Goal: Task Accomplishment & Management: Use online tool/utility

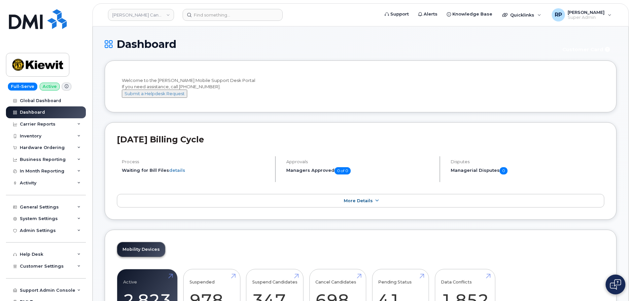
scroll to position [972, 0]
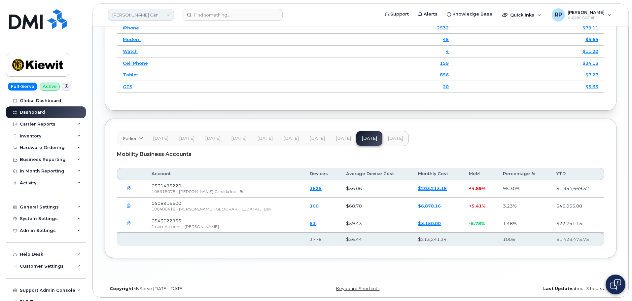
click at [139, 20] on link "Kiewit Canada Inc" at bounding box center [141, 15] width 66 height 12
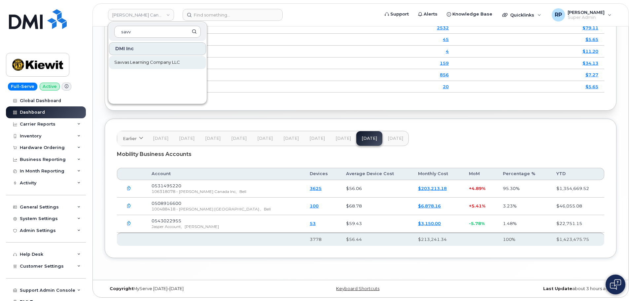
type input "savv"
click at [139, 57] on link "Savvas Learning Company LLC" at bounding box center [157, 62] width 97 height 13
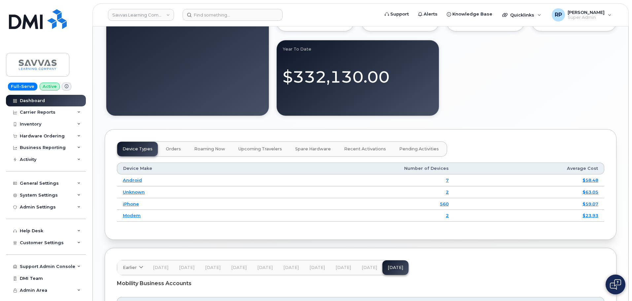
scroll to position [786, 0]
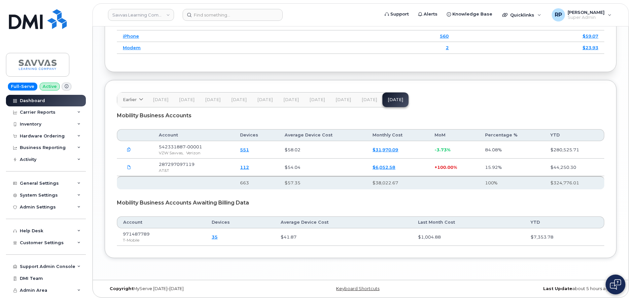
click at [249, 152] on link "551" at bounding box center [244, 149] width 9 height 5
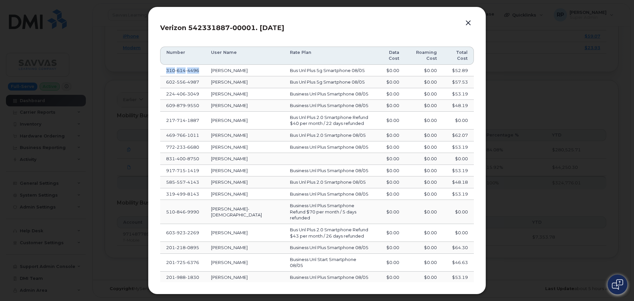
drag, startPoint x: 202, startPoint y: 72, endPoint x: 164, endPoint y: 71, distance: 38.0
click at [164, 71] on td "310 614 4496" at bounding box center [182, 71] width 45 height 12
copy span "310 614 4496"
click at [466, 22] on button "button" at bounding box center [468, 22] width 10 height 9
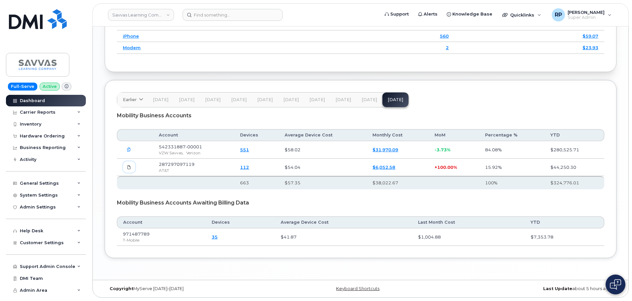
click at [129, 166] on icon at bounding box center [129, 167] width 4 height 4
click at [249, 167] on link "112" at bounding box center [244, 167] width 9 height 5
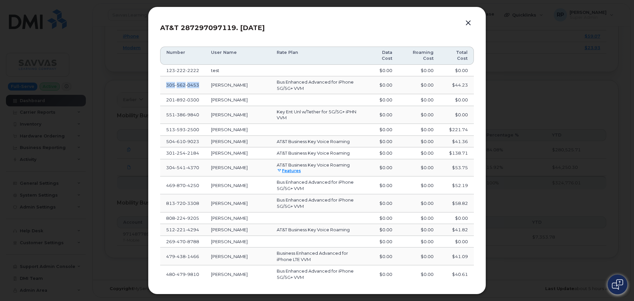
drag, startPoint x: 201, startPoint y: 85, endPoint x: 166, endPoint y: 87, distance: 35.1
click at [165, 87] on td "305 562 0453" at bounding box center [182, 85] width 45 height 18
copy span "305 562 0453"
click at [469, 21] on button "button" at bounding box center [468, 22] width 10 height 9
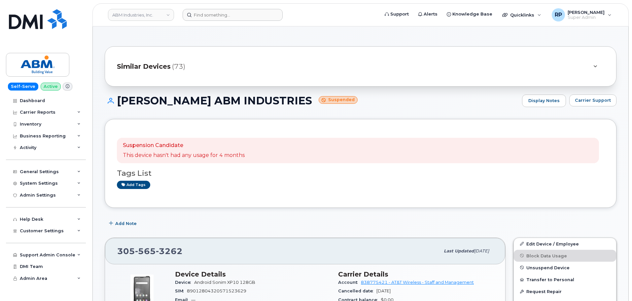
scroll to position [186, 0]
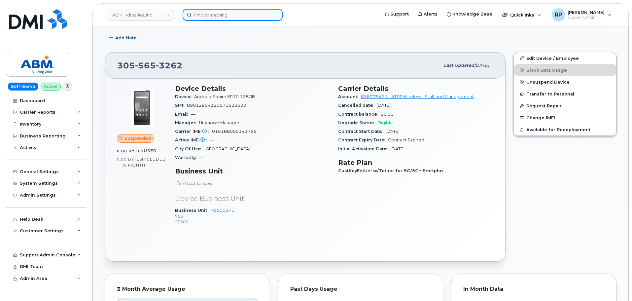
click at [204, 17] on input at bounding box center [233, 15] width 100 height 12
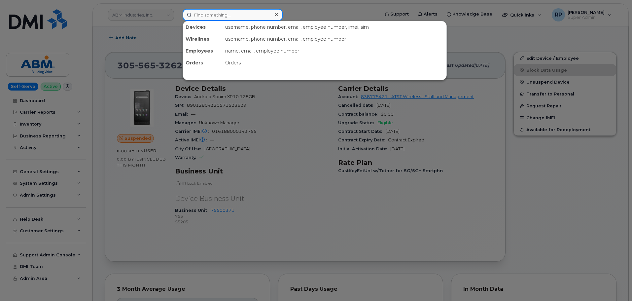
paste input "3106144496"
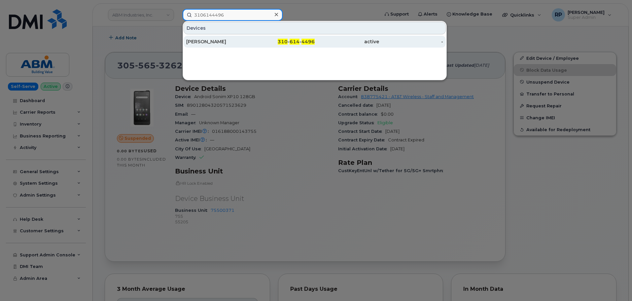
type input "3106144496"
click at [251, 38] on div "[PERSON_NAME]" at bounding box center [283, 42] width 64 height 12
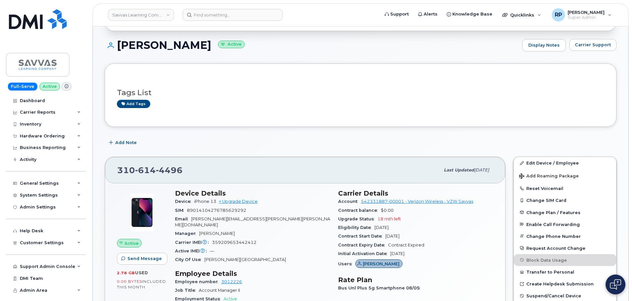
scroll to position [55, 0]
click at [214, 15] on input at bounding box center [233, 15] width 100 height 12
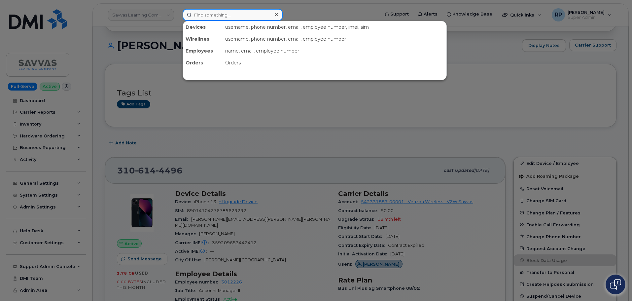
paste input "3055620453"
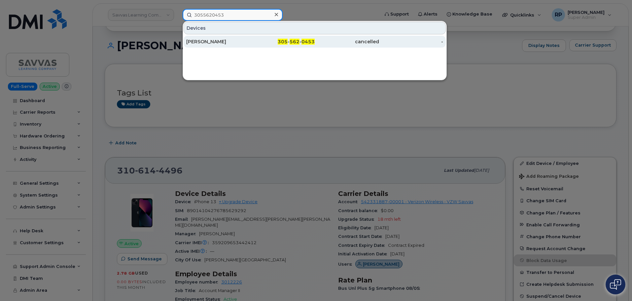
type input "3055620453"
click at [222, 41] on div "[PERSON_NAME]" at bounding box center [218, 41] width 64 height 7
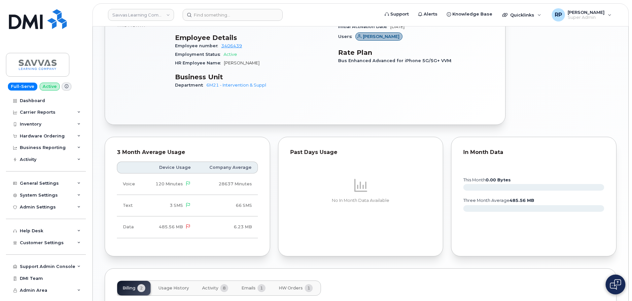
scroll to position [393, 0]
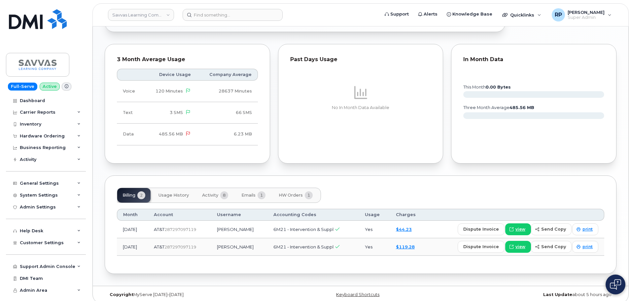
click at [250, 193] on span "Emails" at bounding box center [248, 195] width 14 height 5
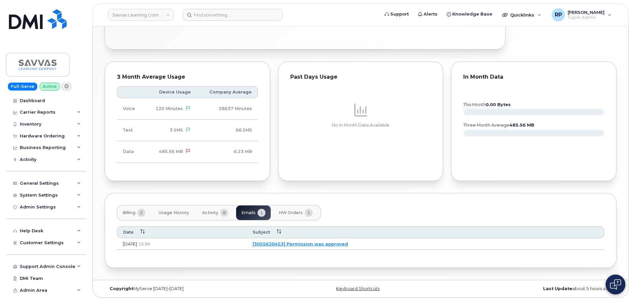
scroll to position [369, 0]
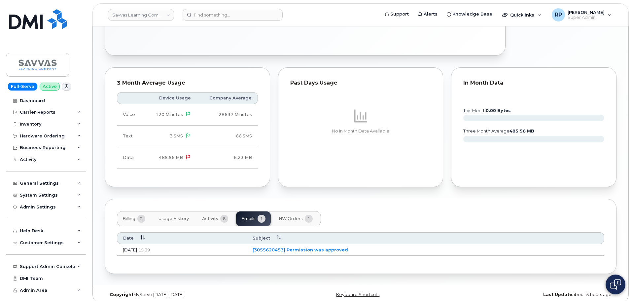
click at [205, 216] on span "Activity" at bounding box center [210, 218] width 16 height 5
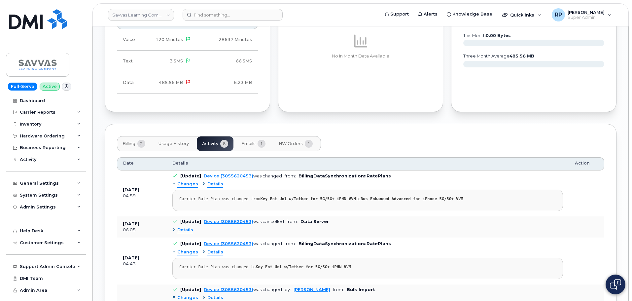
scroll to position [424, 0]
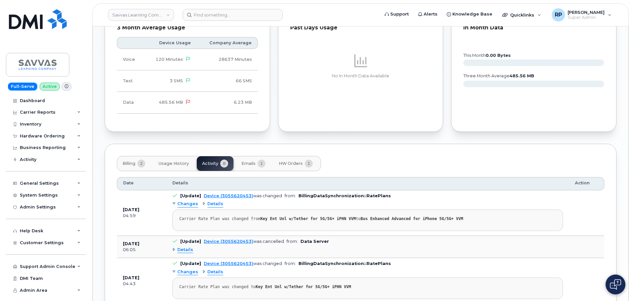
click at [123, 161] on span "Billing" at bounding box center [129, 163] width 13 height 5
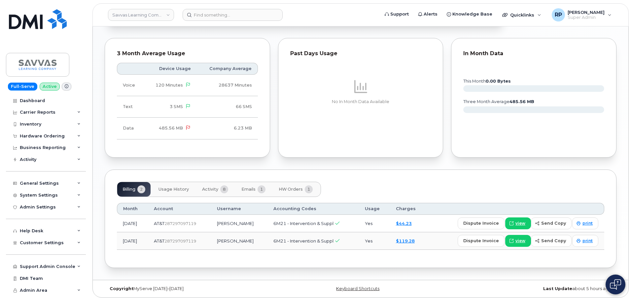
scroll to position [393, 0]
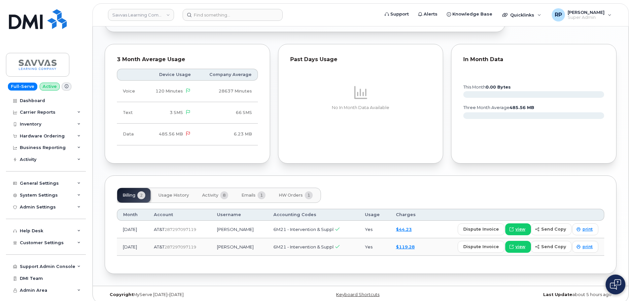
click at [213, 193] on span "Activity" at bounding box center [210, 195] width 16 height 5
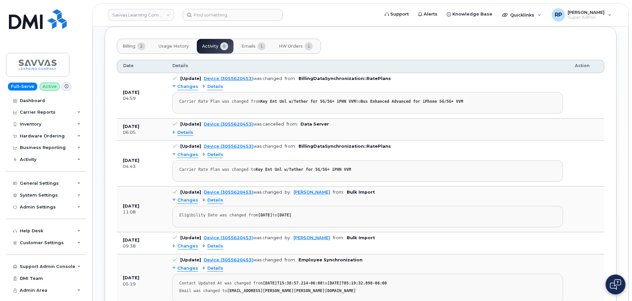
scroll to position [558, 0]
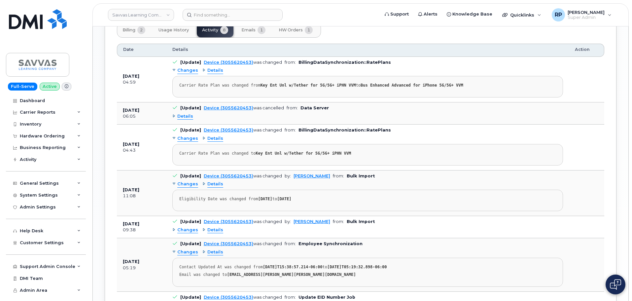
click at [191, 113] on span "Details" at bounding box center [185, 116] width 16 height 6
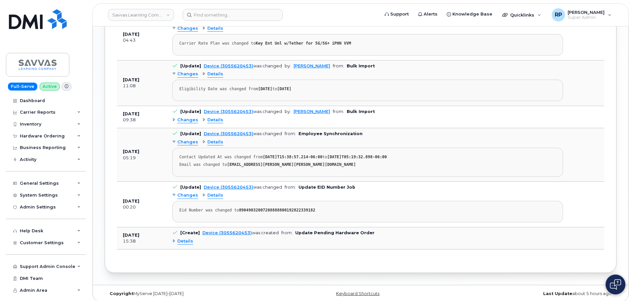
scroll to position [698, 0]
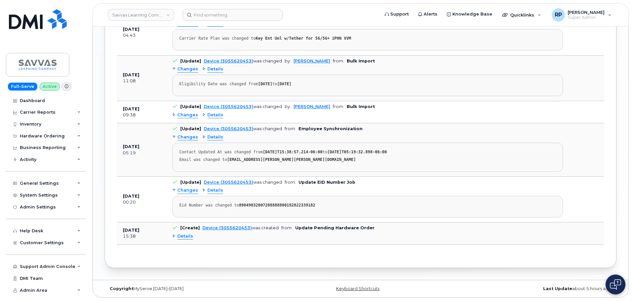
click at [142, 134] on td "May 28, 2025 05:19" at bounding box center [142, 149] width 50 height 53
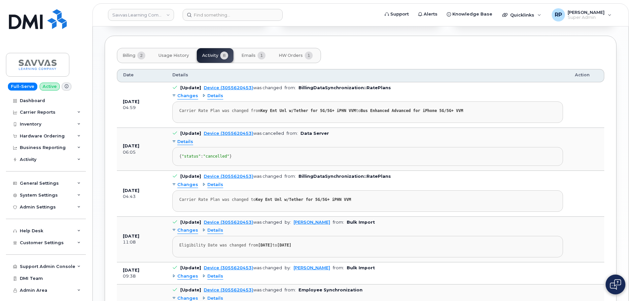
scroll to position [588, 0]
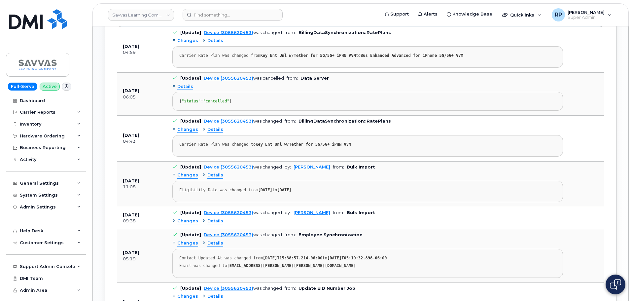
click at [113, 166] on div "Billing 2 Usage History Activity 8 Emails 1 HW Orders 1 Date Details Action Aug…" at bounding box center [361, 178] width 512 height 394
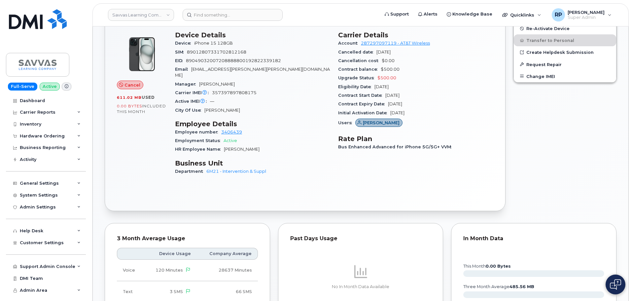
scroll to position [92, 0]
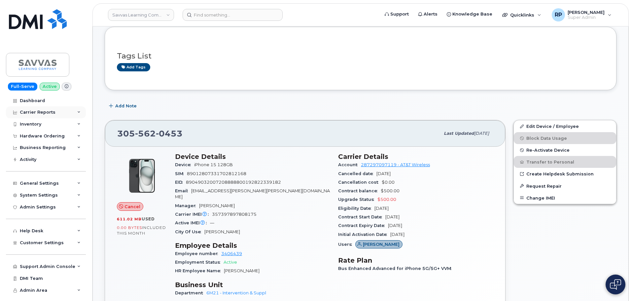
click at [58, 114] on div "Carrier Reports" at bounding box center [46, 112] width 80 height 12
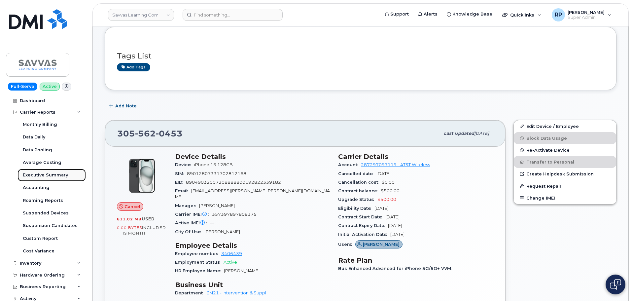
click at [48, 173] on div "Executive Summary" at bounding box center [45, 175] width 45 height 6
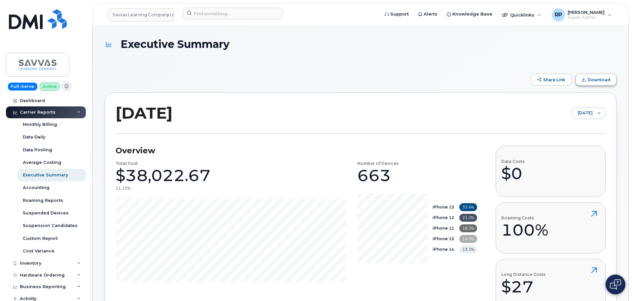
click at [583, 78] on span "Download" at bounding box center [584, 80] width 4 height 4
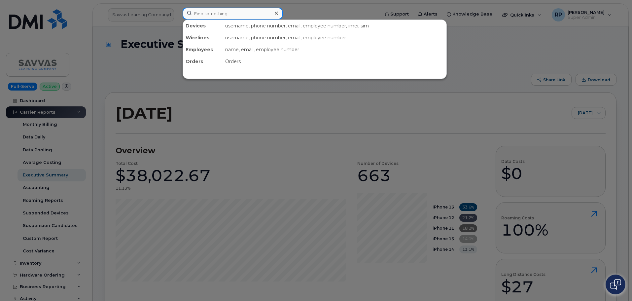
click at [242, 9] on input at bounding box center [233, 14] width 100 height 12
paste input "909-773-2783"
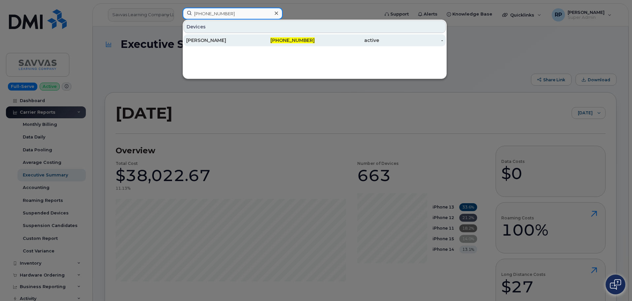
type input "909-773-2783"
click at [246, 40] on div "Ingrid Morgan" at bounding box center [218, 40] width 64 height 7
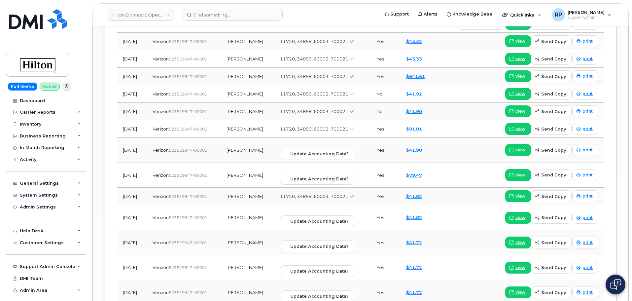
scroll to position [606, 0]
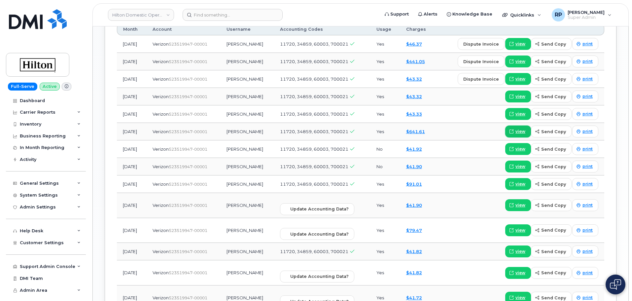
click at [519, 129] on span "view" at bounding box center [521, 132] width 10 height 6
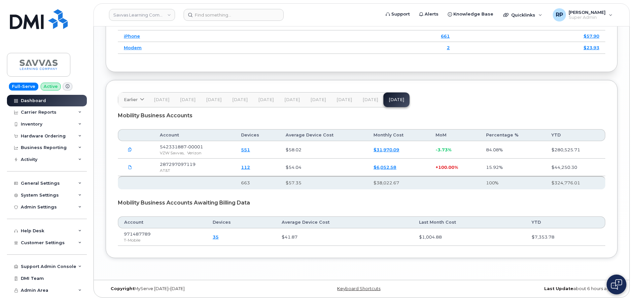
scroll to position [786, 0]
click at [249, 167] on link "112" at bounding box center [244, 167] width 9 height 5
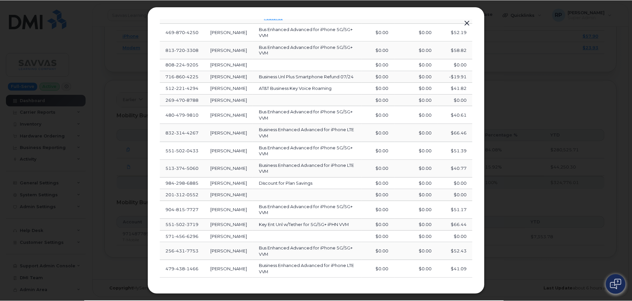
scroll to position [0, 0]
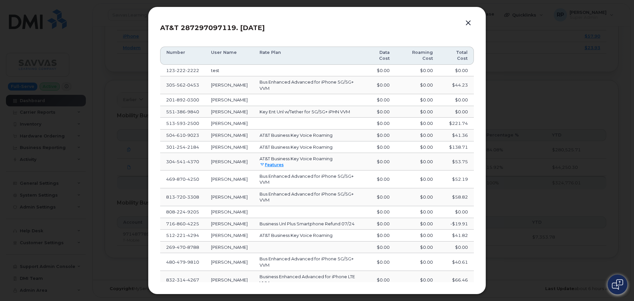
click at [467, 22] on button "button" at bounding box center [468, 22] width 10 height 9
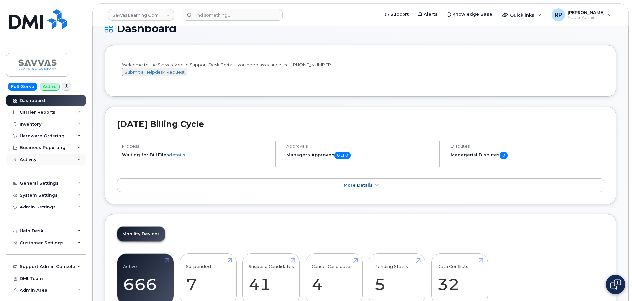
scroll to position [15, 0]
click at [37, 126] on div "Inventory" at bounding box center [30, 124] width 21 height 5
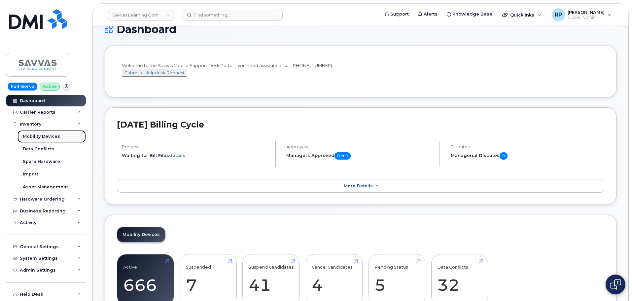
click at [56, 138] on div "Mobility Devices" at bounding box center [41, 136] width 37 height 6
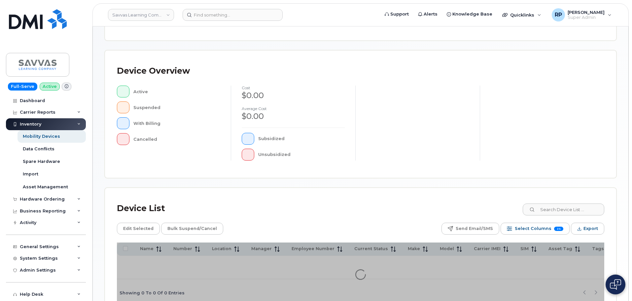
scroll to position [155, 0]
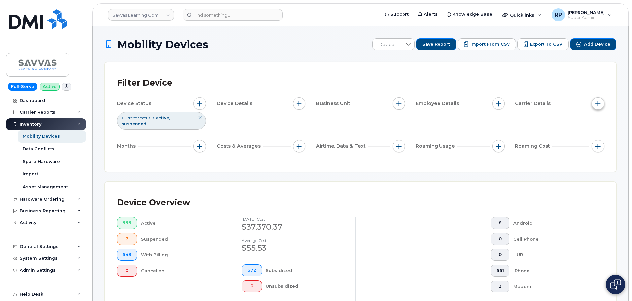
click at [599, 103] on span "button" at bounding box center [598, 103] width 5 height 5
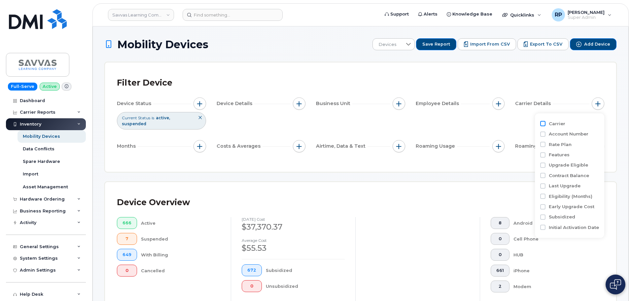
click at [544, 123] on input "Carrier" at bounding box center [542, 123] width 5 height 5
checkbox input "true"
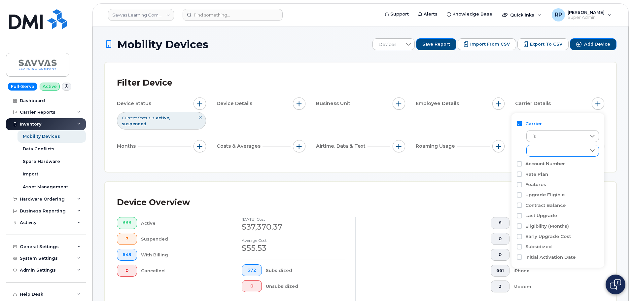
click at [557, 153] on div "empty" at bounding box center [556, 150] width 59 height 11
click at [543, 179] on span "AT&T Wireless" at bounding box center [555, 180] width 30 height 6
checkbox input "true"
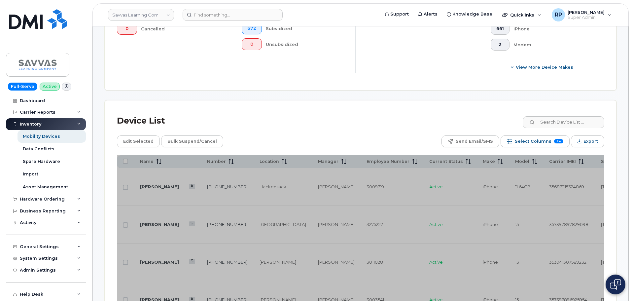
scroll to position [220, 0]
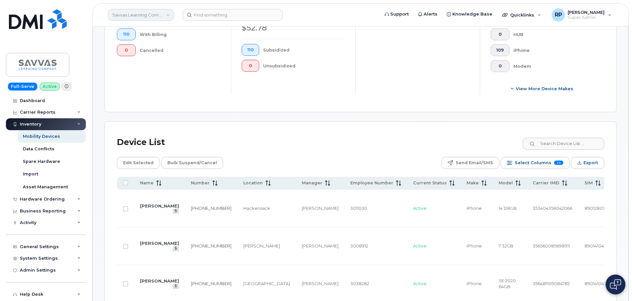
click at [133, 17] on link "Savvas Learning Company LLC" at bounding box center [141, 15] width 66 height 12
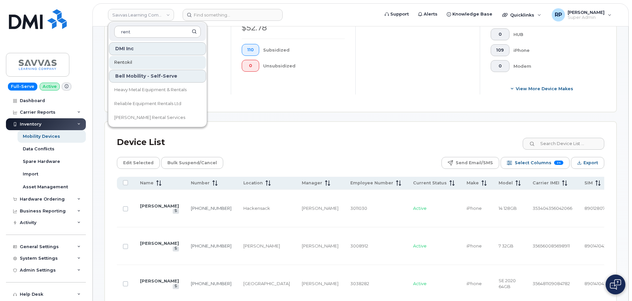
type input "rent"
click at [132, 62] on span "Rentokil" at bounding box center [123, 62] width 18 height 7
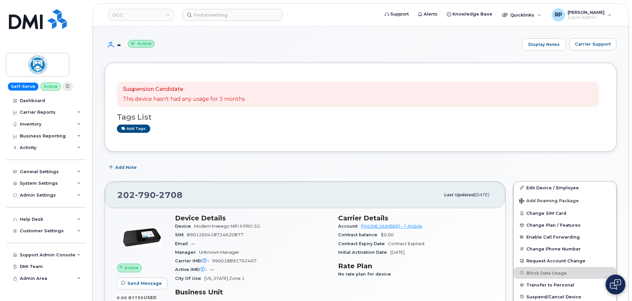
scroll to position [267, 0]
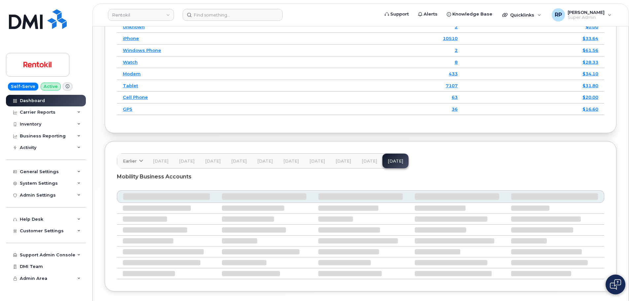
scroll to position [933, 0]
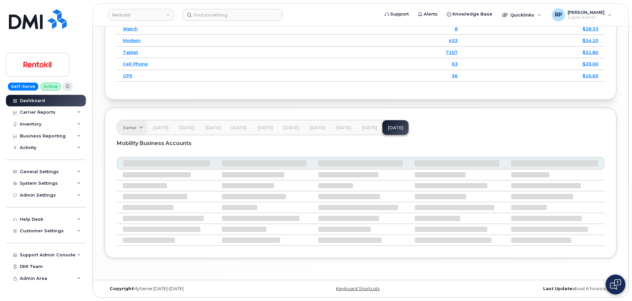
click at [130, 125] on span "Earlier" at bounding box center [130, 128] width 14 height 6
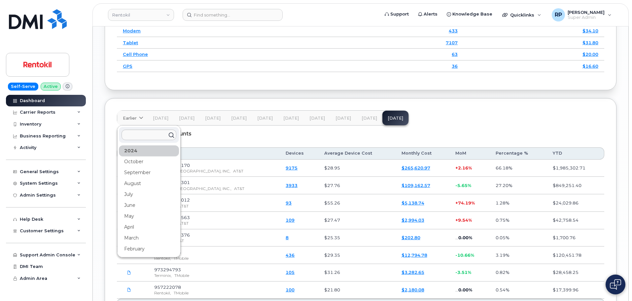
click at [279, 142] on div "Mobility Business Accounts" at bounding box center [361, 134] width 488 height 17
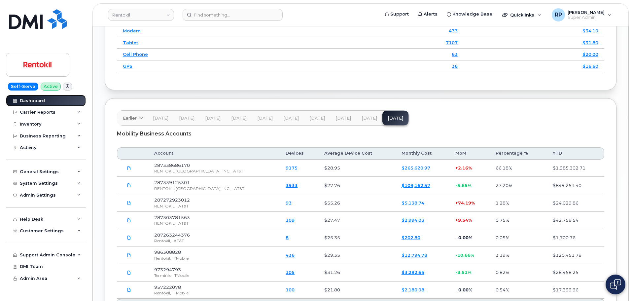
click at [39, 96] on link "Dashboard" at bounding box center [46, 101] width 80 height 12
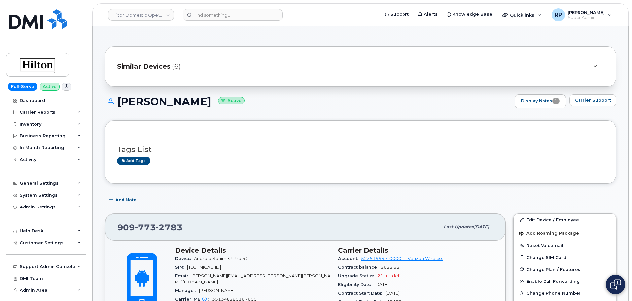
scroll to position [606, 0]
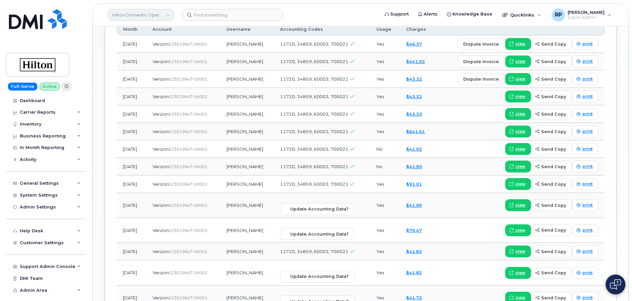
click at [142, 17] on link "Hilton Domestic Operating Company Inc" at bounding box center [141, 15] width 66 height 12
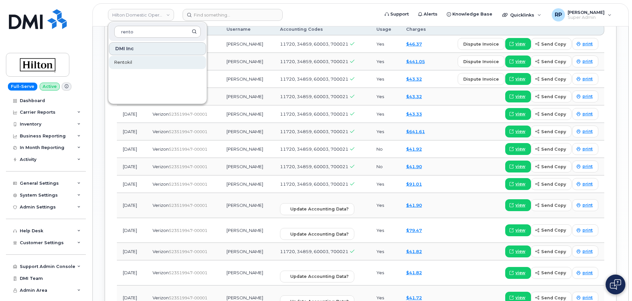
type input "rento"
click at [132, 62] on span "Rentokil" at bounding box center [123, 62] width 18 height 7
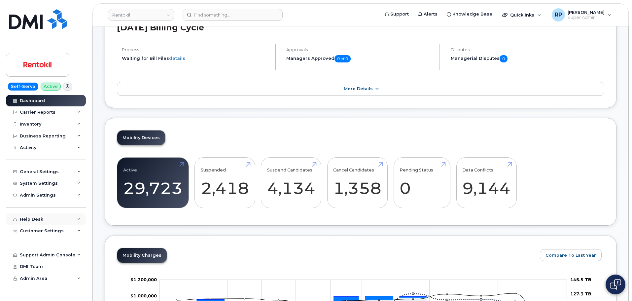
scroll to position [110, 0]
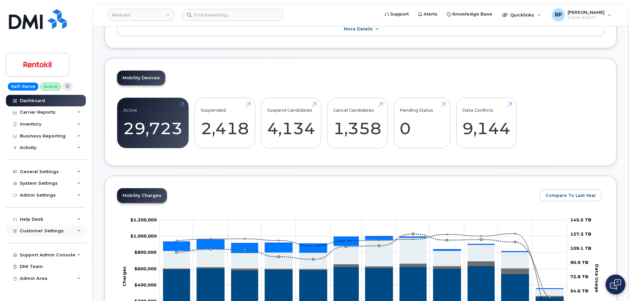
click at [46, 231] on span "Customer Settings" at bounding box center [42, 230] width 44 height 5
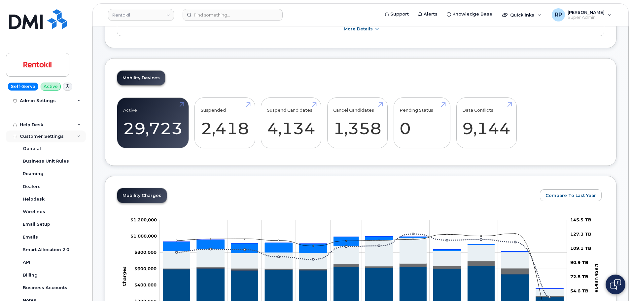
scroll to position [165, 0]
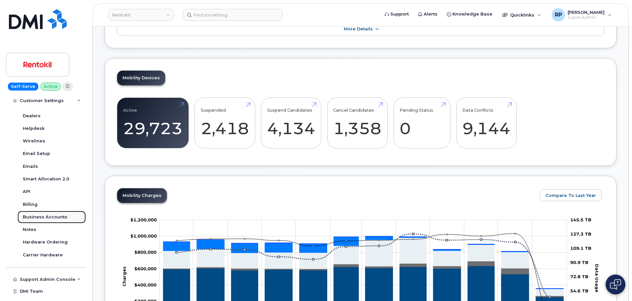
click at [46, 217] on div "Business Accounts" at bounding box center [45, 217] width 45 height 6
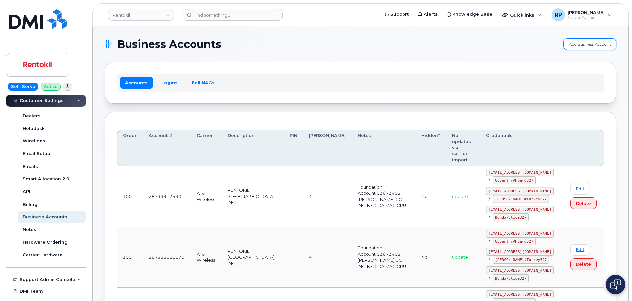
click at [585, 45] on link "Add Business Account" at bounding box center [590, 44] width 53 height 12
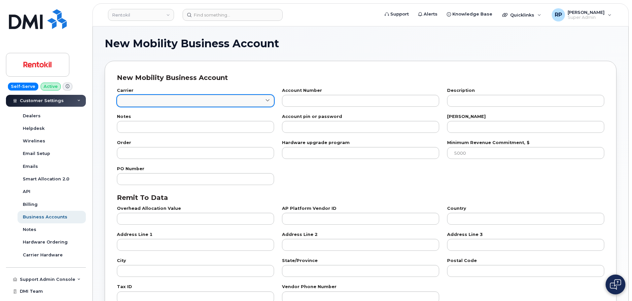
click at [174, 97] on link at bounding box center [195, 101] width 157 height 12
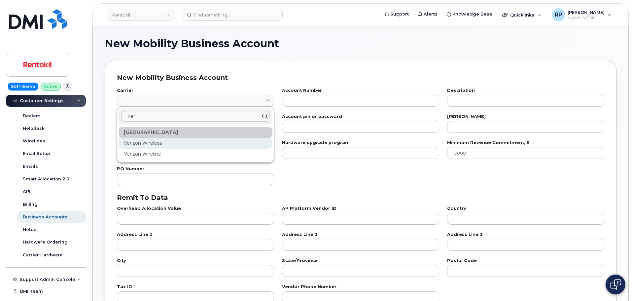
type input "ver"
click at [149, 145] on div "Verizon Wireless" at bounding box center [196, 143] width 154 height 11
type input "8"
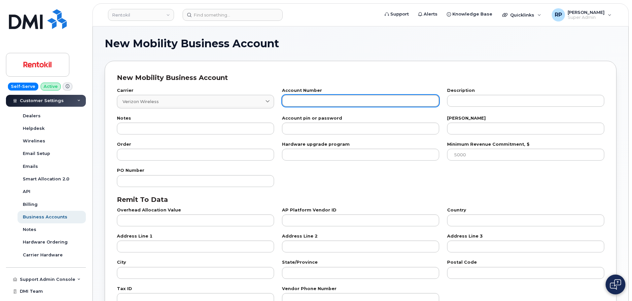
click at [300, 102] on input "text" at bounding box center [360, 101] width 157 height 12
type input "782559558-00001"
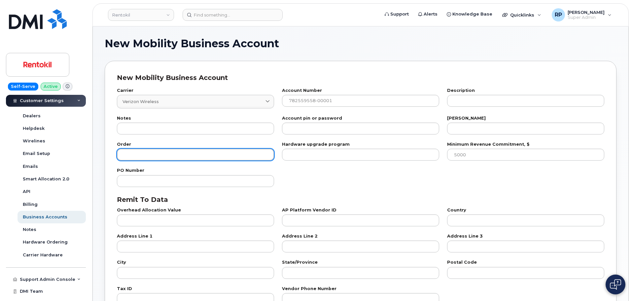
click at [157, 155] on input "number" at bounding box center [195, 155] width 157 height 12
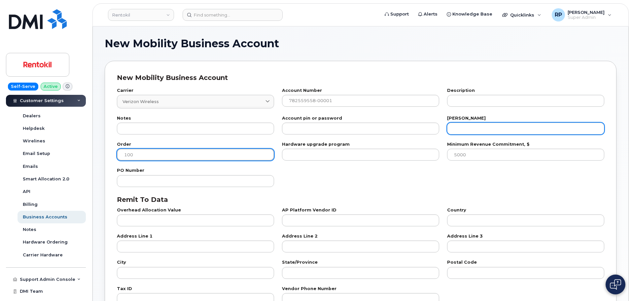
type input "100"
click at [458, 127] on input "number" at bounding box center [525, 129] width 157 height 12
type input "1"
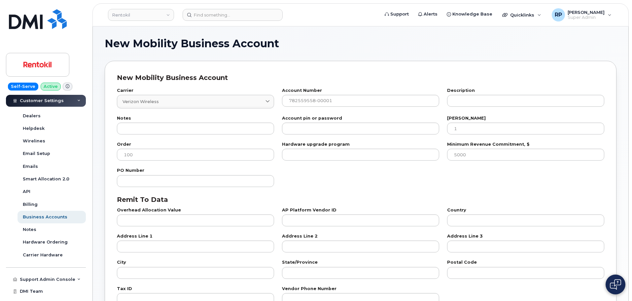
click at [358, 177] on div "PO Number" at bounding box center [361, 178] width 496 height 26
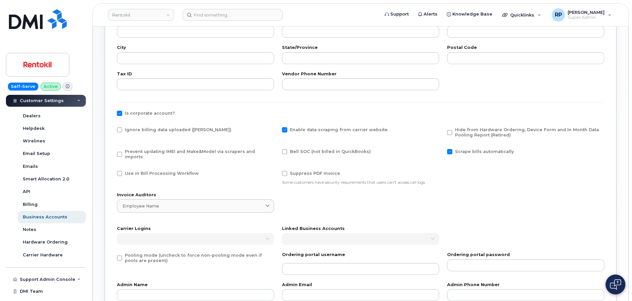
scroll to position [220, 0]
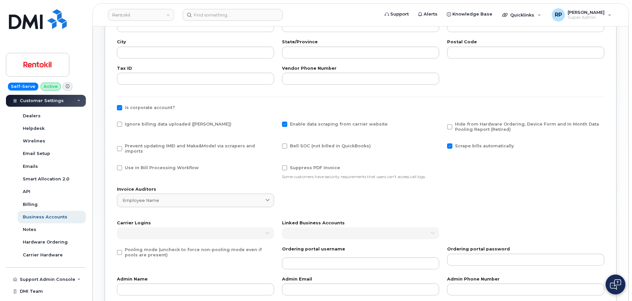
click at [121, 165] on span at bounding box center [119, 167] width 5 height 5
click at [112, 165] on input "Use in Bill Processing Workflow" at bounding box center [110, 166] width 3 height 3
checkbox input "true"
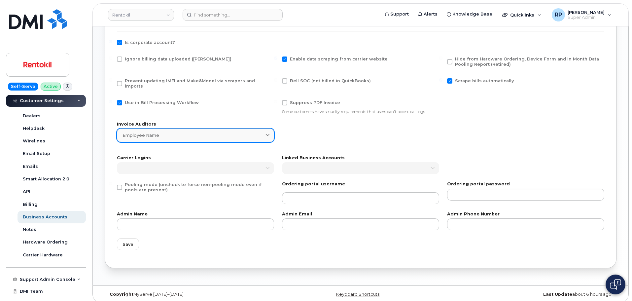
scroll to position [286, 0]
click at [129, 241] on span "Save" at bounding box center [128, 244] width 11 height 6
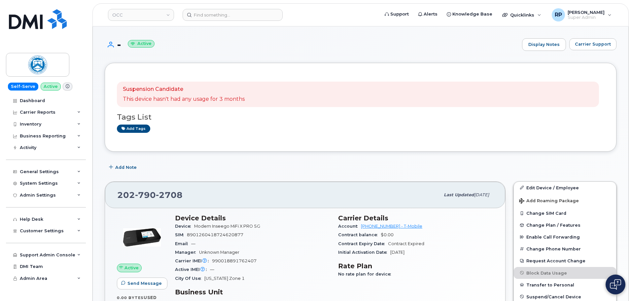
scroll to position [267, 0]
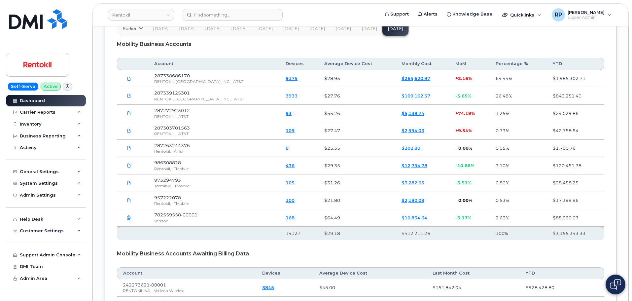
scroll to position [1043, 0]
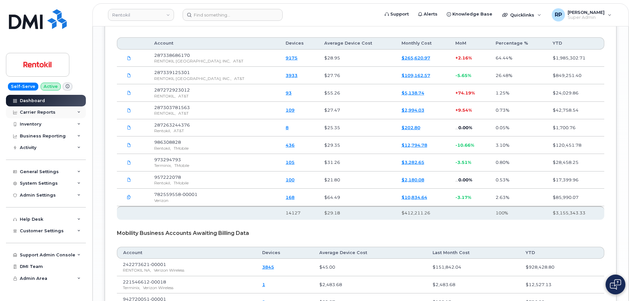
click at [37, 114] on div "Carrier Reports" at bounding box center [38, 112] width 36 height 5
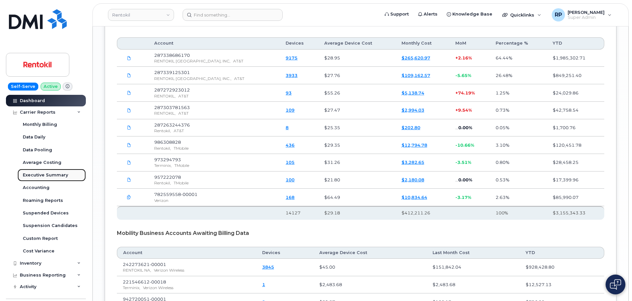
click at [43, 173] on div "Executive Summary" at bounding box center [45, 175] width 45 height 6
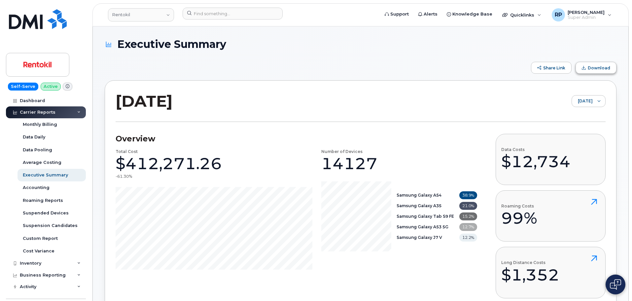
click at [590, 63] on button "Download" at bounding box center [596, 68] width 41 height 12
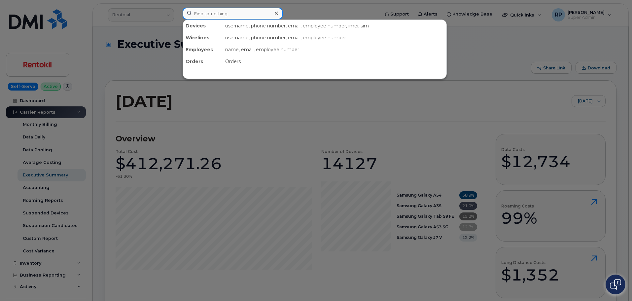
paste input "2017393196"
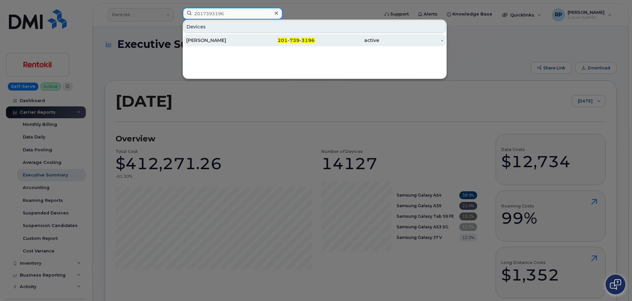
type input "2017393196"
click at [233, 40] on div "Nancy Redweik" at bounding box center [218, 40] width 64 height 7
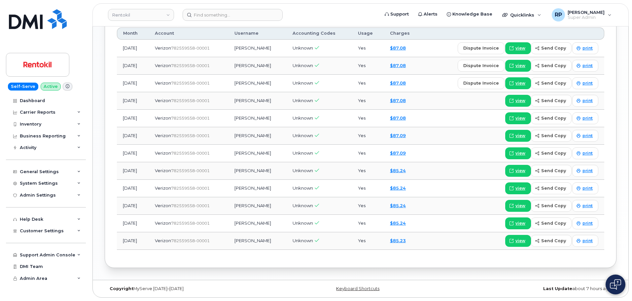
scroll to position [437, 0]
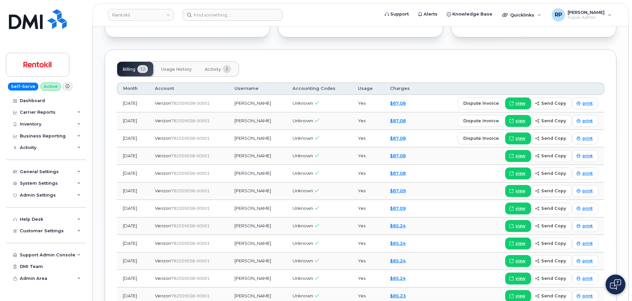
click at [519, 96] on td "dispute invoice view send copy print" at bounding box center [513, 104] width 182 height 18
click at [520, 102] on span "view" at bounding box center [521, 103] width 10 height 6
click at [322, 67] on div "Billing 12 Usage History Activity 1" at bounding box center [361, 68] width 488 height 15
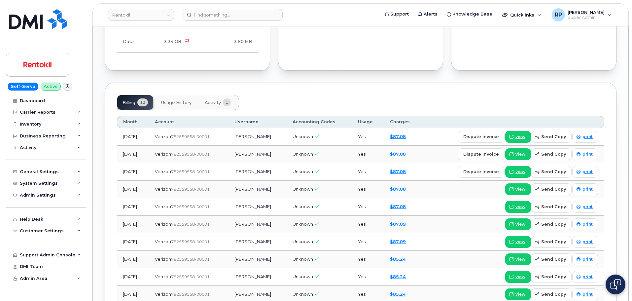
scroll to position [383, 0]
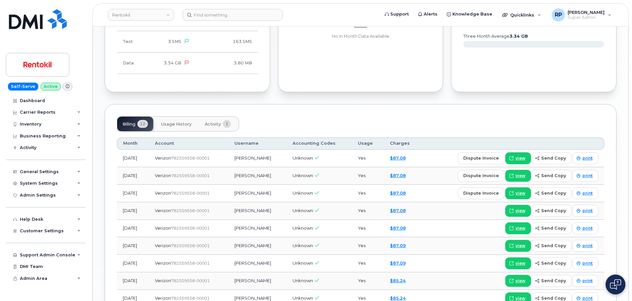
click at [287, 123] on div "Billing 12 Usage History Activity 1" at bounding box center [361, 123] width 488 height 15
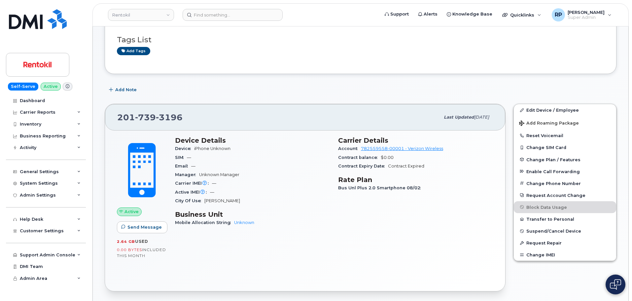
scroll to position [0, 0]
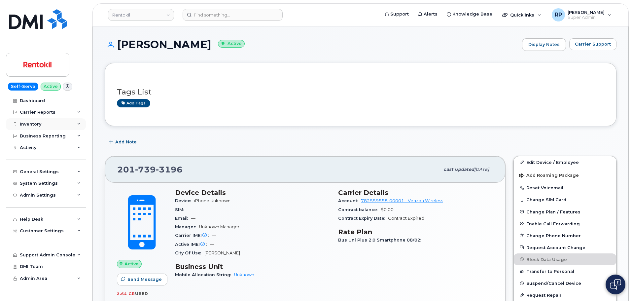
click at [46, 123] on div "Inventory" at bounding box center [46, 124] width 80 height 12
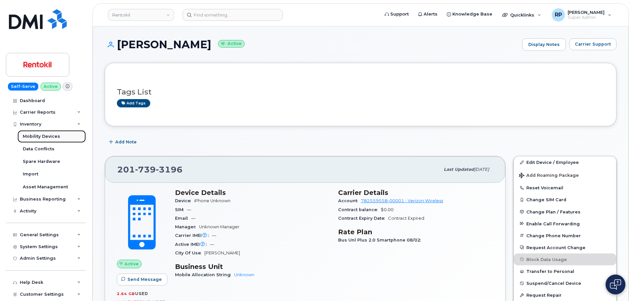
click at [57, 134] on div "Mobility Devices" at bounding box center [41, 136] width 37 height 6
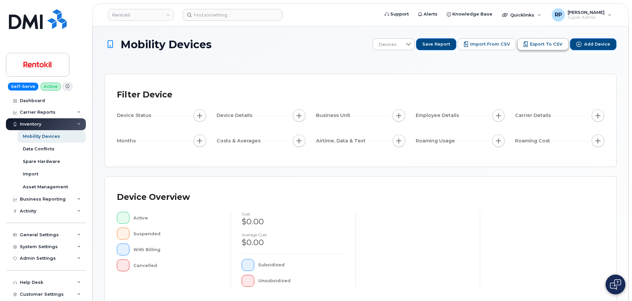
click at [549, 46] on span "Export to CSV" at bounding box center [546, 44] width 32 height 6
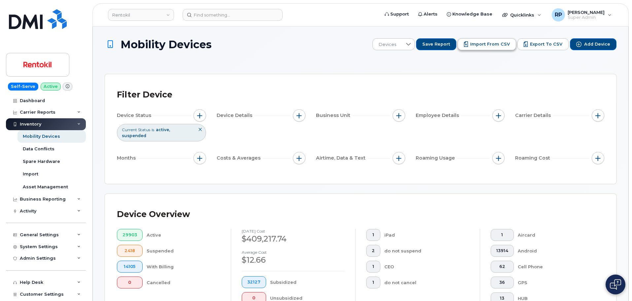
click at [503, 45] on span "Import from CSV" at bounding box center [490, 44] width 40 height 6
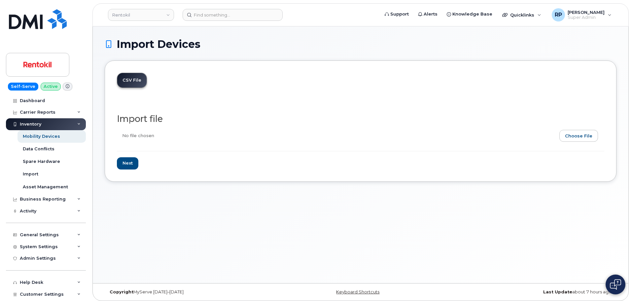
click at [576, 135] on input "file" at bounding box center [358, 137] width 482 height 15
type input "C:\fakepath\Device Report.csv"
click at [128, 163] on input "Next" at bounding box center [127, 163] width 21 height 12
type input "Loading..."
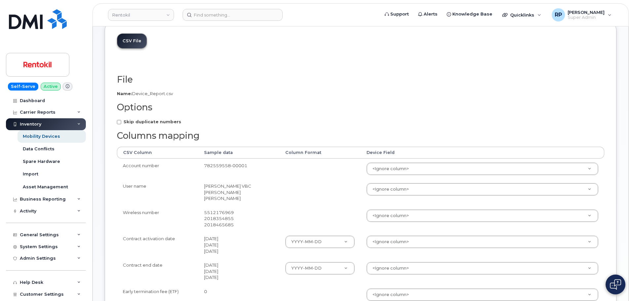
scroll to position [55, 0]
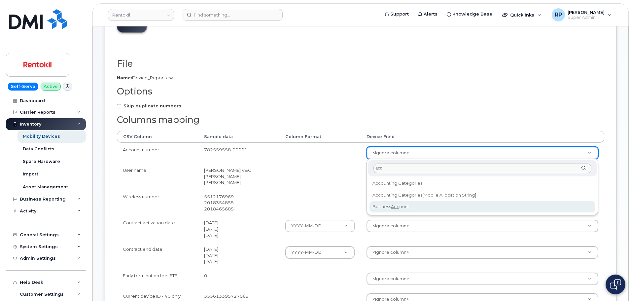
type input "acc"
select select "business_account_id"
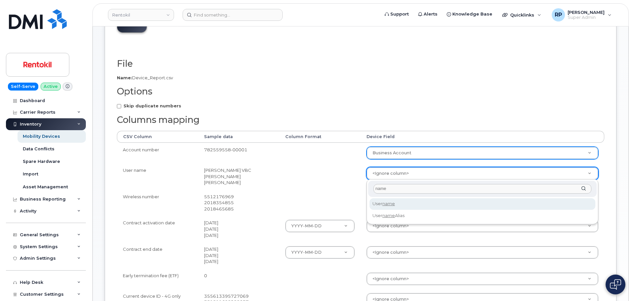
type input "name"
select select "username"
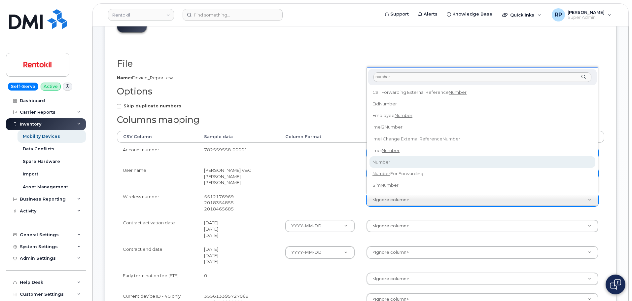
type input "number"
select select "number"
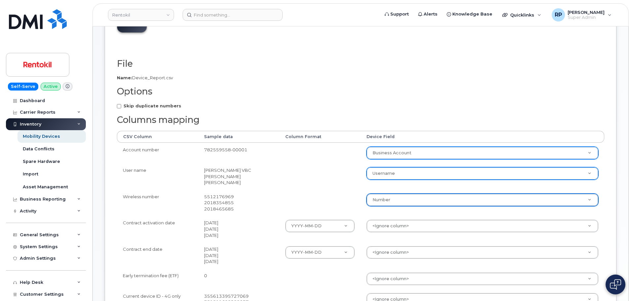
click at [306, 192] on td at bounding box center [319, 203] width 81 height 26
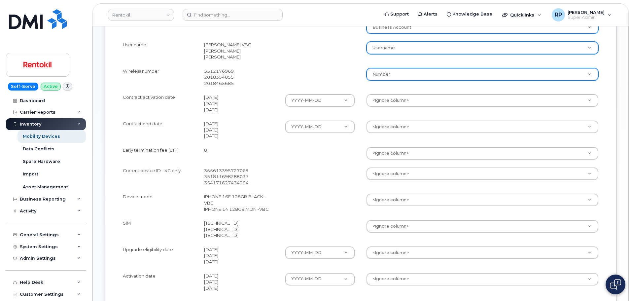
scroll to position [165, 0]
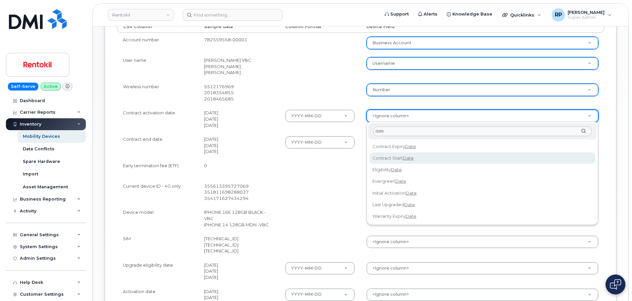
type input "date"
select select "contract_start_date"
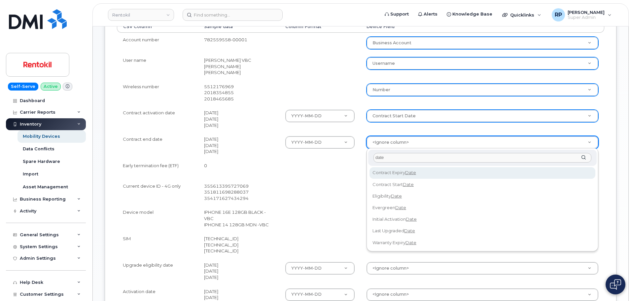
type input "date"
select select "contract_expiry_date"
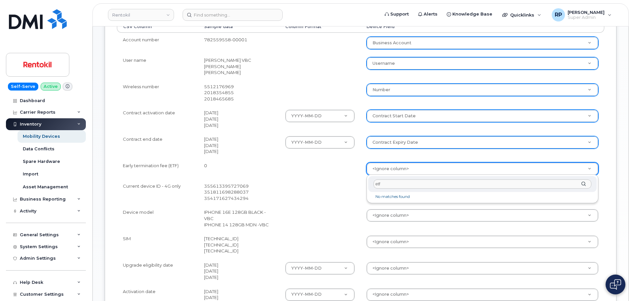
drag, startPoint x: 388, startPoint y: 185, endPoint x: 368, endPoint y: 184, distance: 20.2
click at [368, 184] on div "etf" at bounding box center [482, 184] width 229 height 16
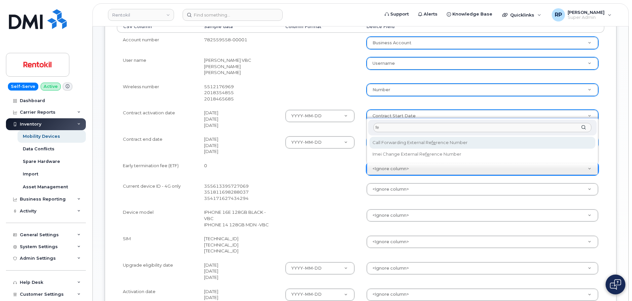
type input "f"
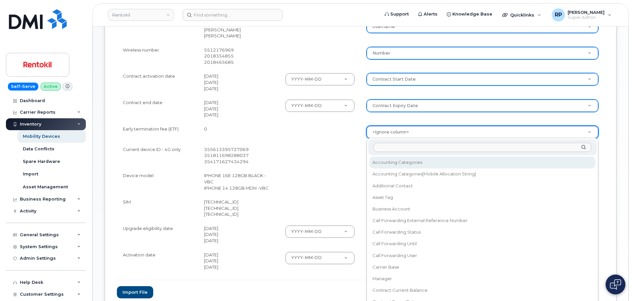
scroll to position [254, 0]
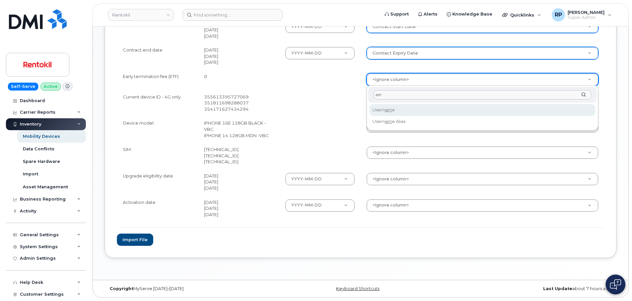
type input "a"
type input "c"
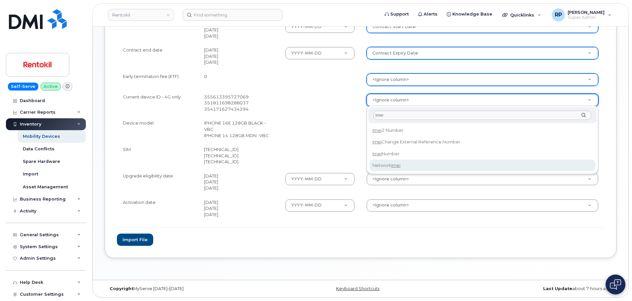
type input "imei"
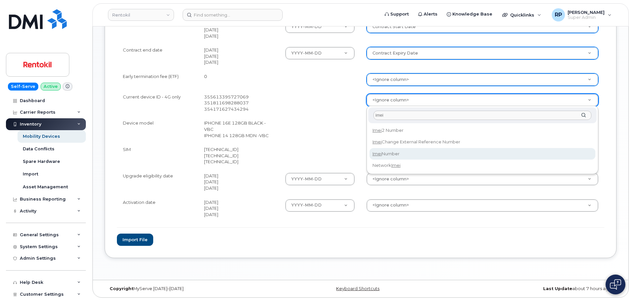
select select "imei_number"
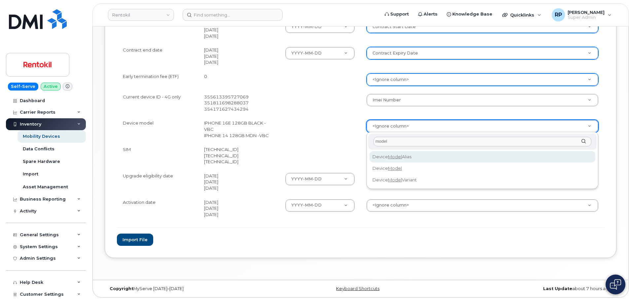
type input "model"
select select "device_model_alias"
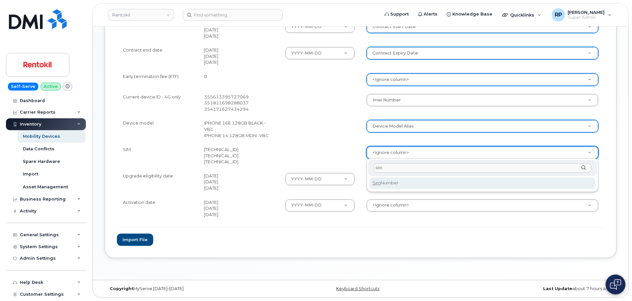
type input "sim"
select select "sim_number"
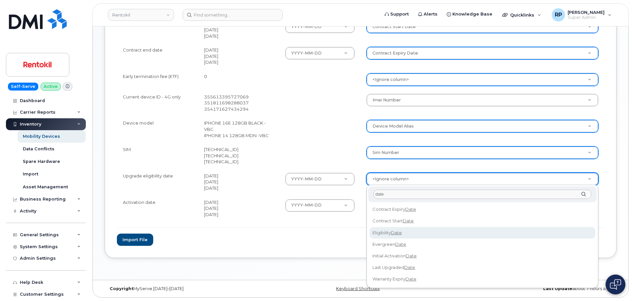
type input "date"
select select "eligibility_date"
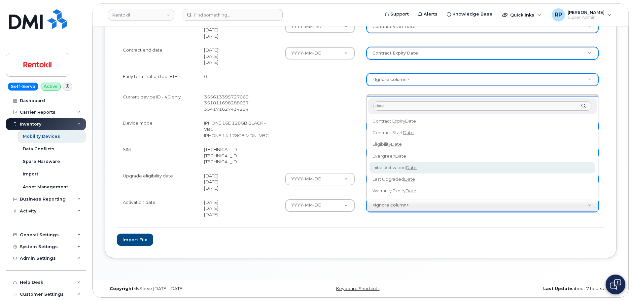
type input "date"
select select "initial_activation_date"
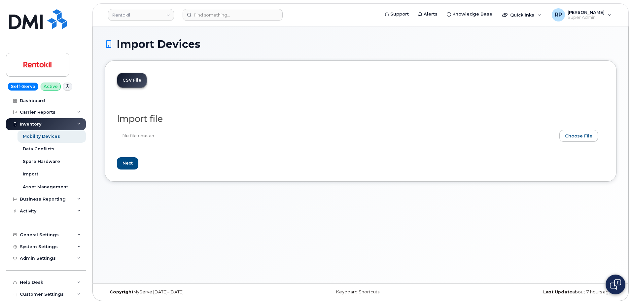
click at [579, 135] on input "file" at bounding box center [358, 137] width 482 height 15
click at [131, 165] on input "Next" at bounding box center [127, 163] width 21 height 12
type input "Loading..."
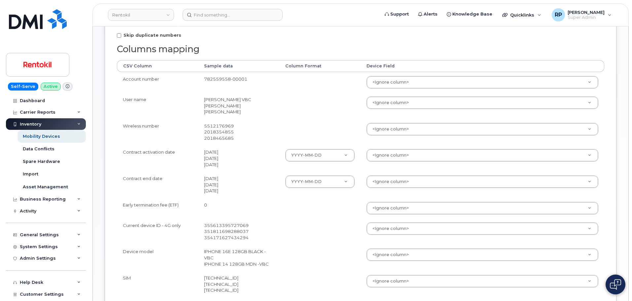
scroll to position [110, 0]
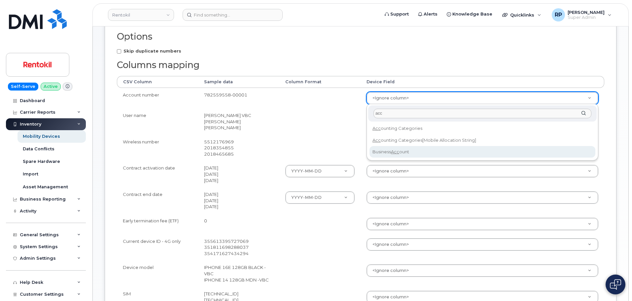
type input "acc"
select select "business_account_id"
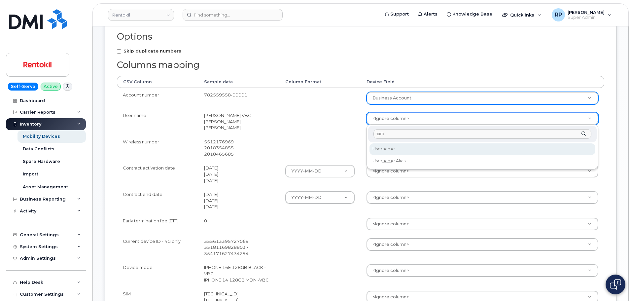
type input "nam"
select select "username"
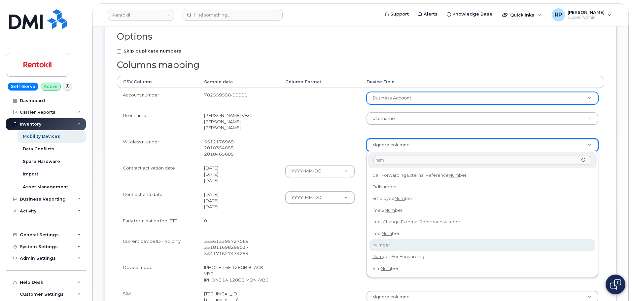
type input "num"
select select "number"
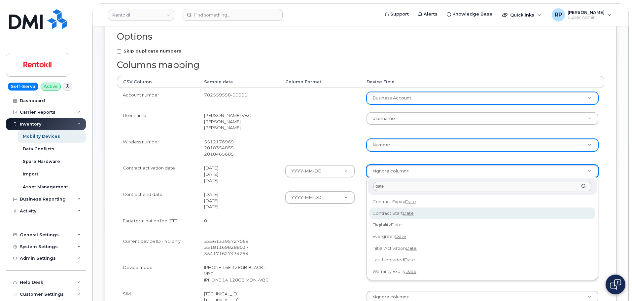
type input "date"
select select "contract_start_date"
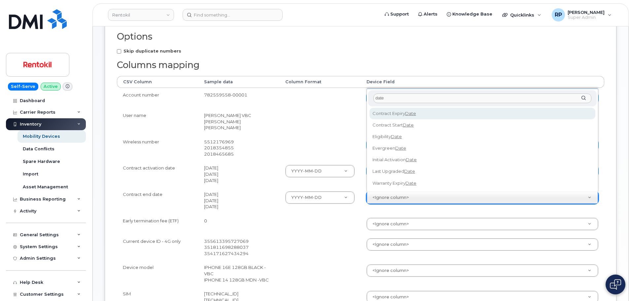
type input "date"
select select "contract_expiry_date"
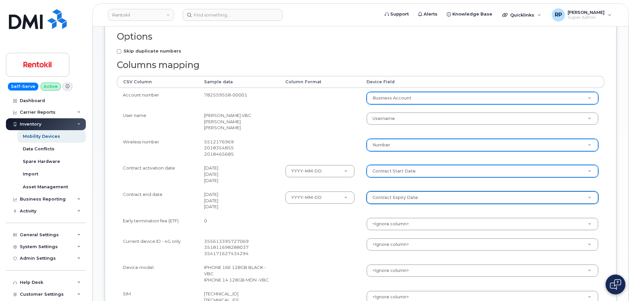
click at [334, 231] on td at bounding box center [319, 224] width 81 height 20
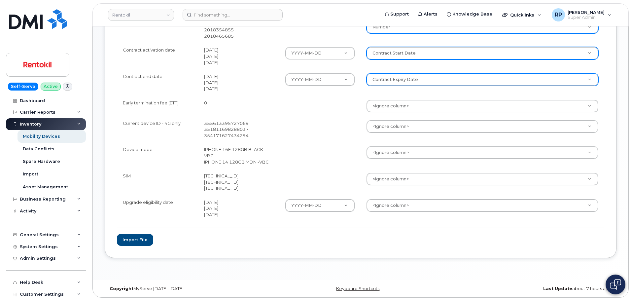
click at [377, 133] on td "<Ignore column> Accounting Categories Accounting Categories[Mobile Allocation S…" at bounding box center [483, 129] width 244 height 26
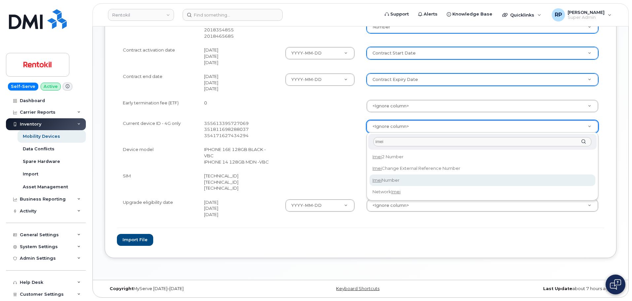
type input "imei"
select select "imei_number"
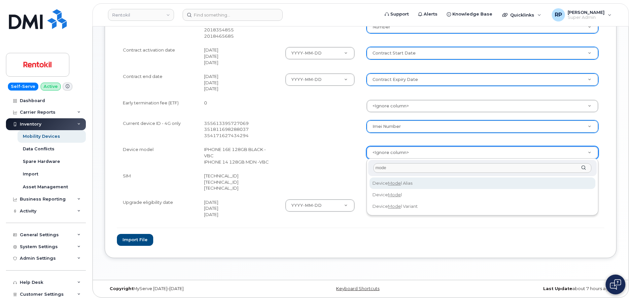
type input "mode"
select select "device_model_alias"
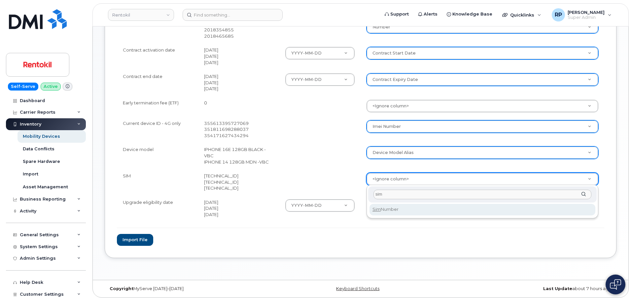
type input "sim"
select select "sim_number"
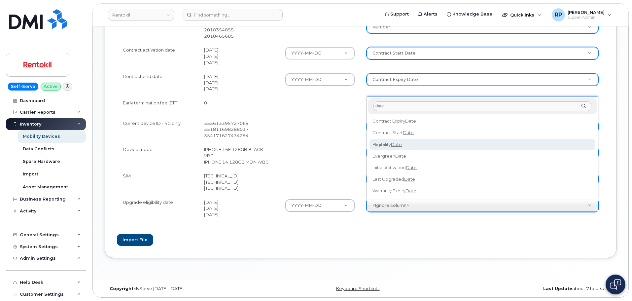
type input "date"
select select "eligibility_date"
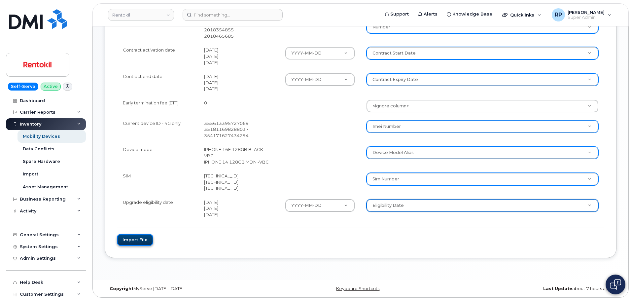
click at [139, 237] on button "Import file" at bounding box center [135, 240] width 36 height 12
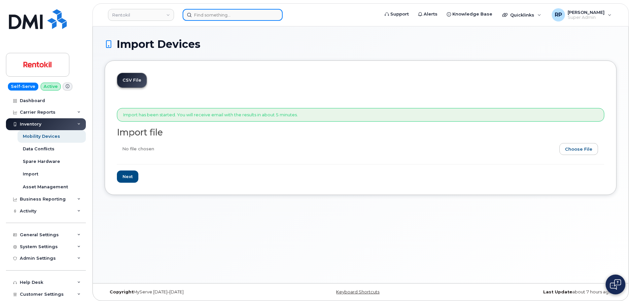
click at [214, 14] on input at bounding box center [233, 15] width 100 height 12
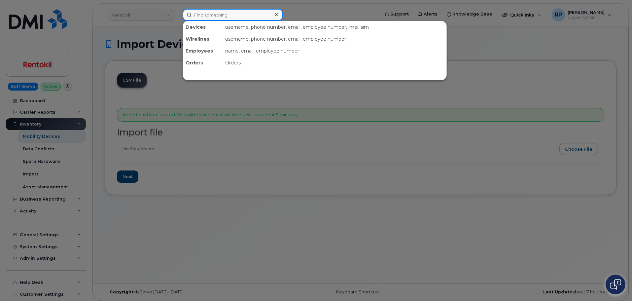
paste input "2018354855"
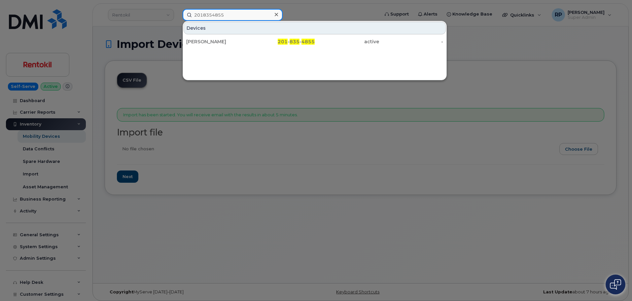
type input "2018354855"
click at [247, 41] on div "[PERSON_NAME]" at bounding box center [218, 41] width 64 height 7
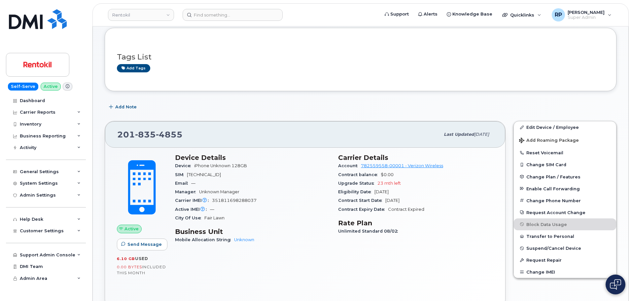
scroll to position [55, 0]
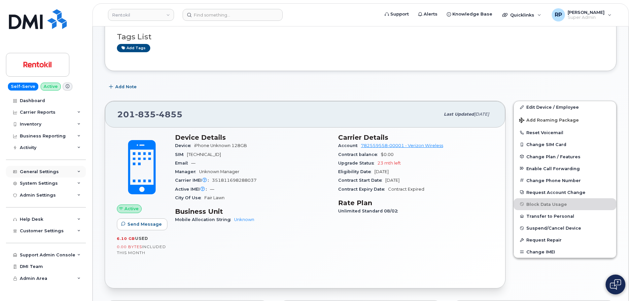
click at [39, 172] on div "General Settings" at bounding box center [39, 171] width 39 height 5
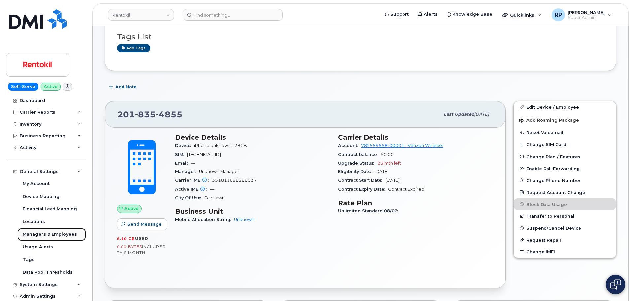
click at [45, 237] on div "Managers & Employees" at bounding box center [50, 234] width 54 height 6
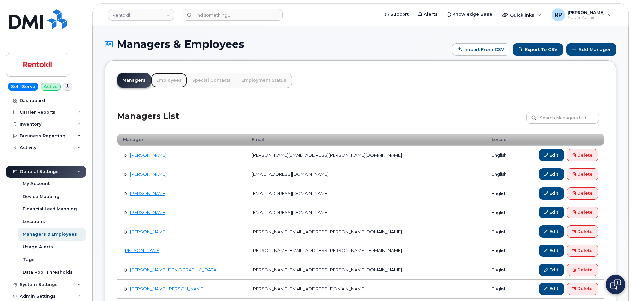
click at [170, 81] on link "Employees" at bounding box center [169, 80] width 36 height 15
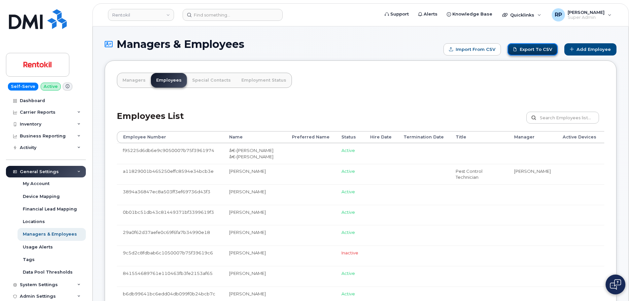
click at [541, 52] on link "Export to CSV" at bounding box center [533, 49] width 50 height 12
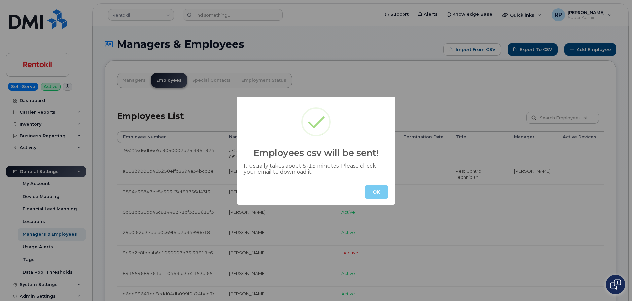
click at [379, 193] on button "OK" at bounding box center [376, 191] width 23 height 13
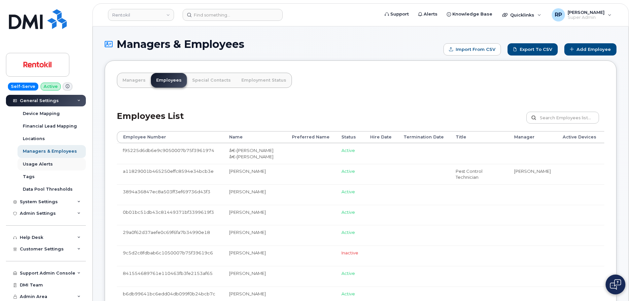
scroll to position [84, 0]
click at [39, 295] on span "Admin Area" at bounding box center [33, 295] width 27 height 5
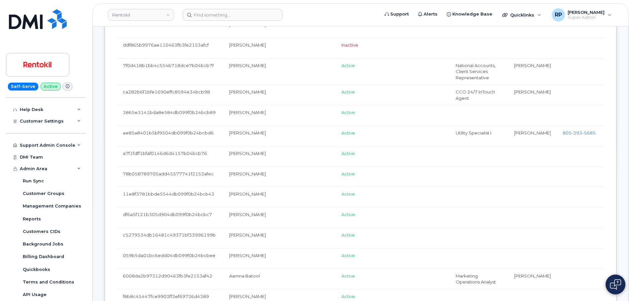
scroll to position [440, 0]
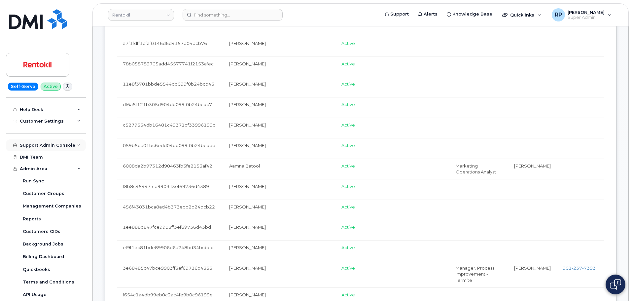
click at [54, 144] on div "Support Admin Console" at bounding box center [47, 145] width 55 height 5
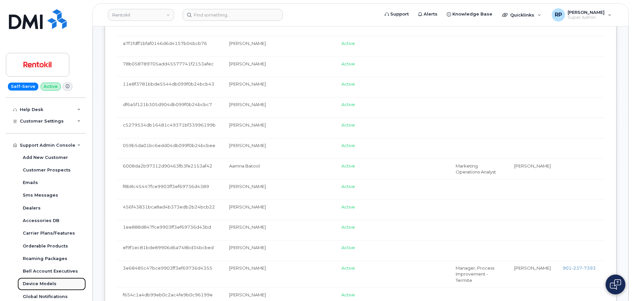
click at [42, 284] on div "Device Models" at bounding box center [40, 284] width 34 height 6
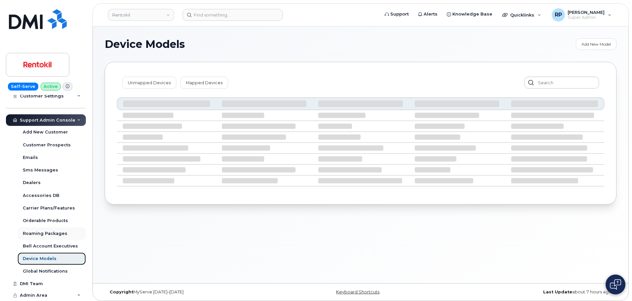
scroll to position [110, 0]
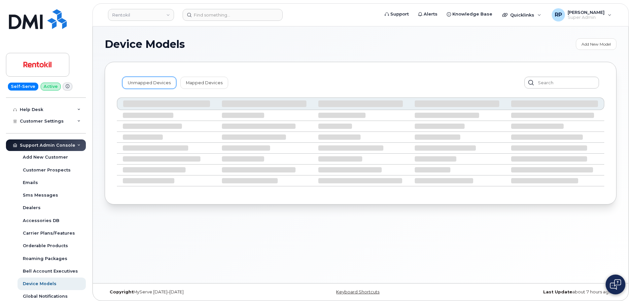
click at [161, 87] on link "Unmapped Devices" at bounding box center [149, 83] width 54 height 12
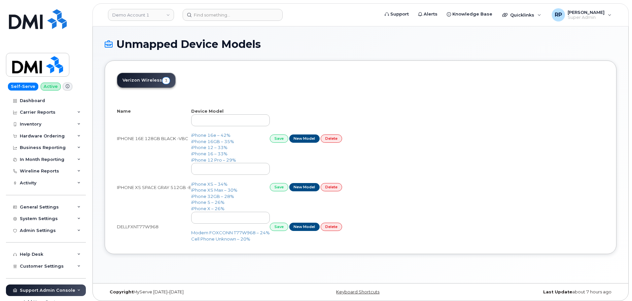
select select "25"
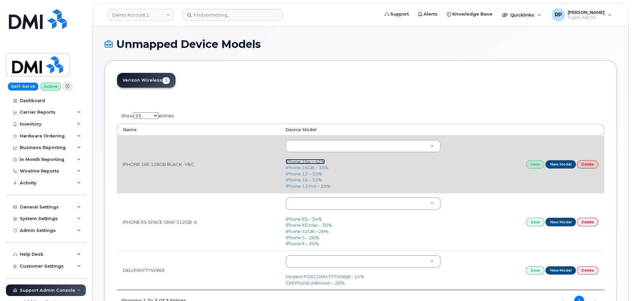
click at [306, 161] on link "iPhone 16e – 42%" at bounding box center [305, 161] width 39 height 5
type input "3304"
click at [533, 165] on link "Save" at bounding box center [535, 164] width 18 height 8
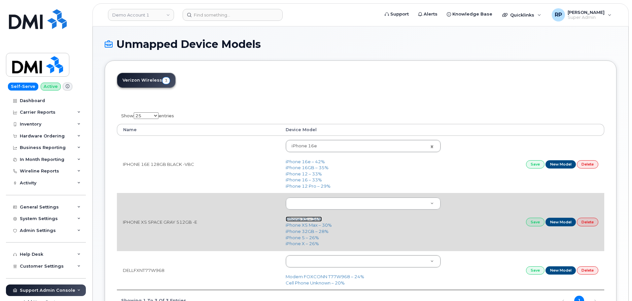
click at [294, 218] on link "iPhone XS – 34%" at bounding box center [304, 218] width 36 height 5
type input "1590"
click at [532, 221] on link "Save" at bounding box center [535, 222] width 18 height 8
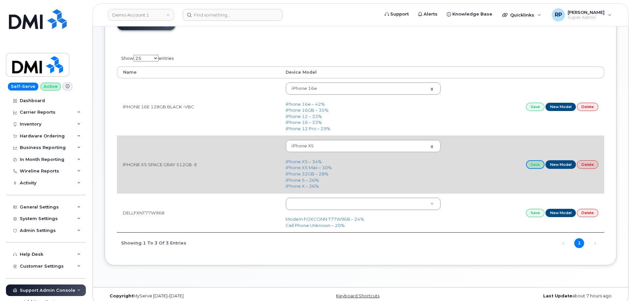
scroll to position [65, 0]
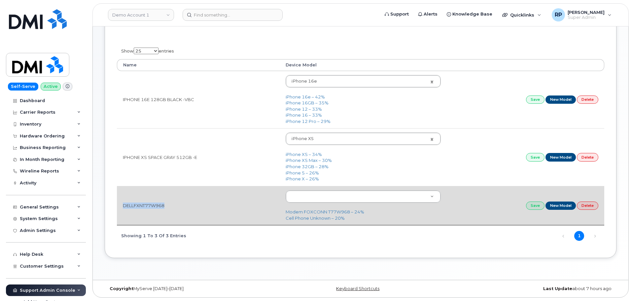
drag, startPoint x: 124, startPoint y: 205, endPoint x: 168, endPoint y: 206, distance: 44.6
click at [168, 206] on td "DELLFXNT77W968" at bounding box center [198, 205] width 163 height 39
copy td "DELLFXNT77W968"
click at [321, 211] on link "Modem FOXCONN T77W968 – 24%" at bounding box center [325, 211] width 79 height 5
type input "2808"
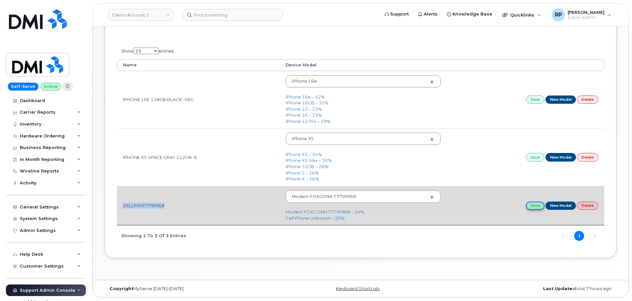
click at [531, 204] on link "Save" at bounding box center [535, 206] width 18 height 8
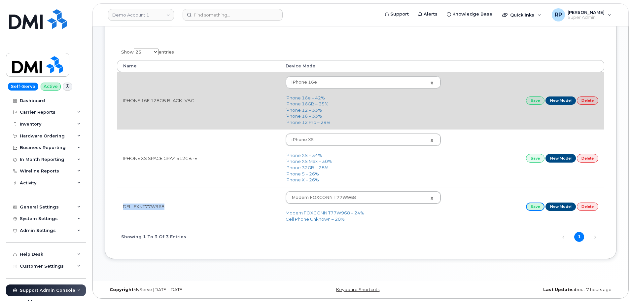
scroll to position [0, 0]
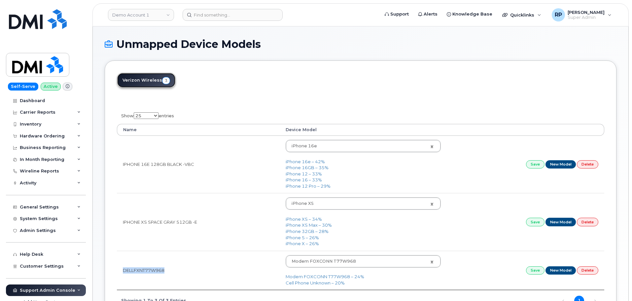
click at [137, 80] on link "Verizon Wireless 3" at bounding box center [146, 80] width 58 height 15
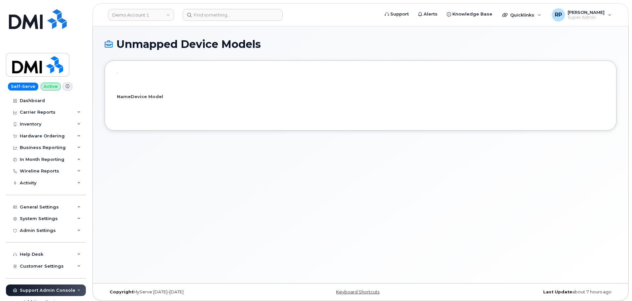
select select "25"
